Goal: Navigation & Orientation: Find specific page/section

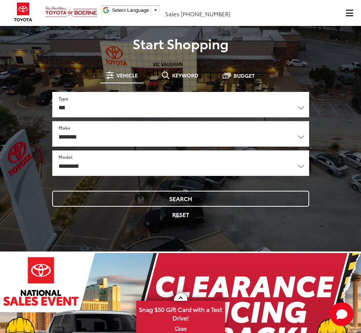
click at [348, 13] on span "Click to show site navigation" at bounding box center [349, 13] width 7 height 6
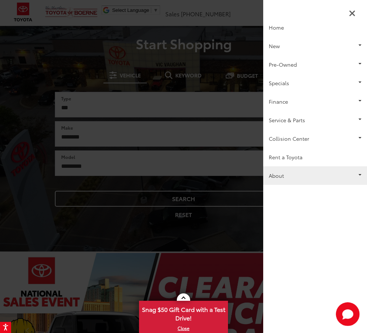
click at [298, 173] on link "About" at bounding box center [315, 175] width 104 height 19
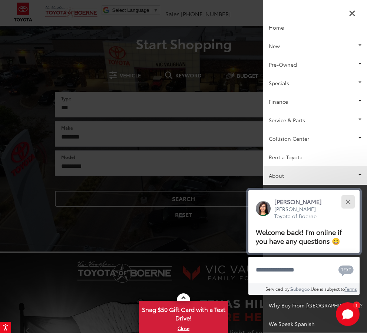
click at [345, 201] on button "Close" at bounding box center [348, 202] width 16 height 16
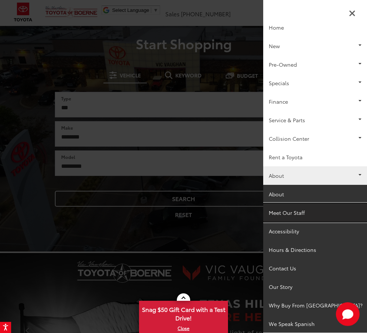
click at [309, 216] on link "Meet Our Staff" at bounding box center [315, 212] width 104 height 19
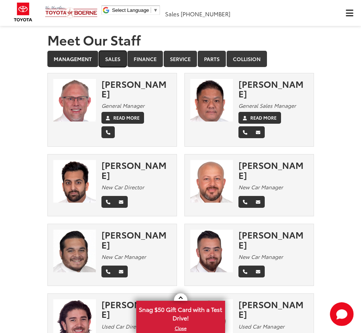
click at [123, 60] on link "Sales" at bounding box center [113, 59] width 28 height 16
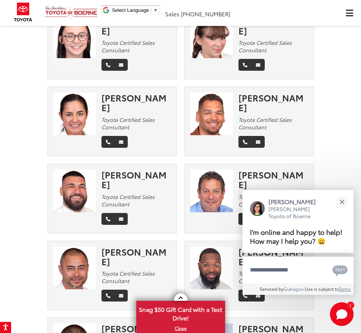
scroll to position [2456, 0]
